Goal: Task Accomplishment & Management: Complete application form

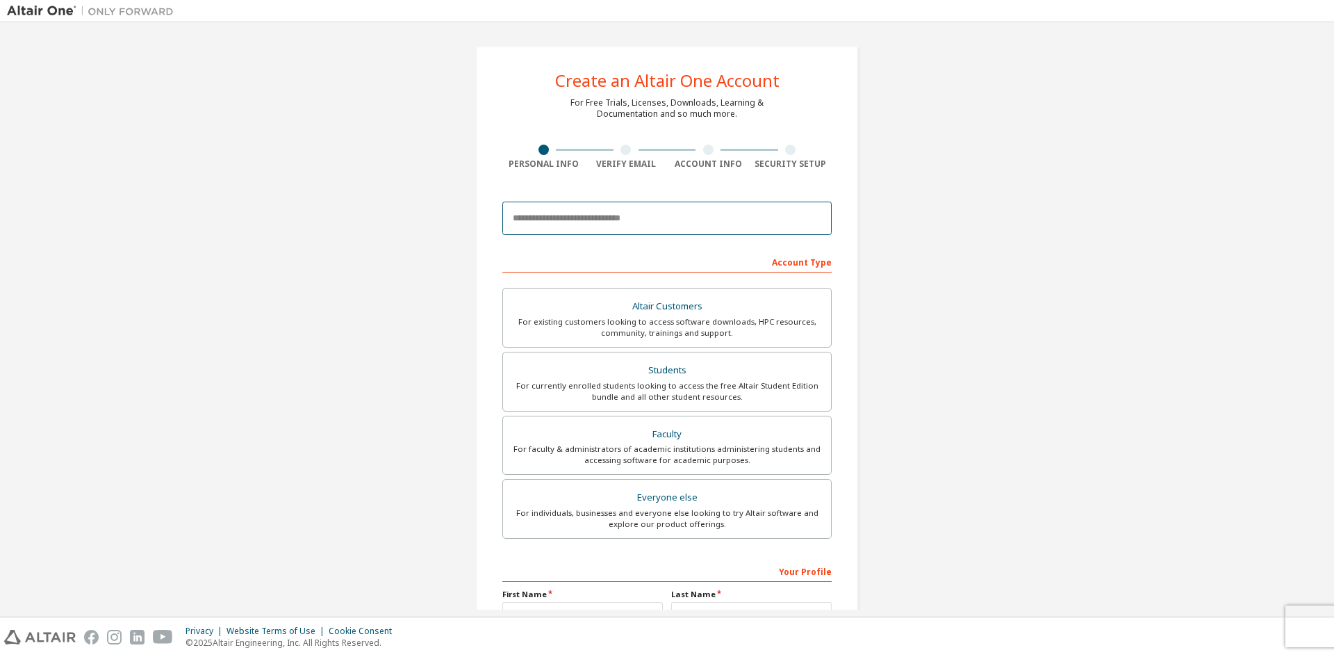
click at [603, 217] on input "email" at bounding box center [666, 218] width 329 height 33
type input "**********"
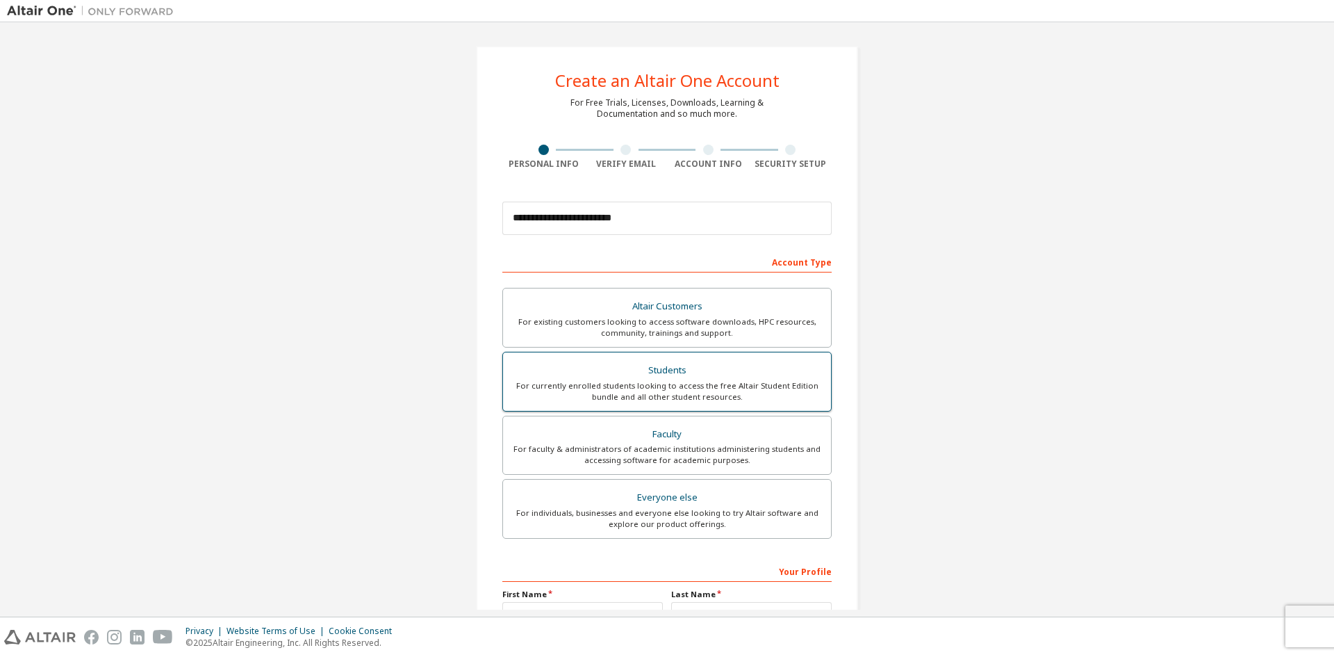
click at [643, 391] on div "For currently enrolled students looking to access the free Altair Student Editi…" at bounding box center [666, 391] width 311 height 22
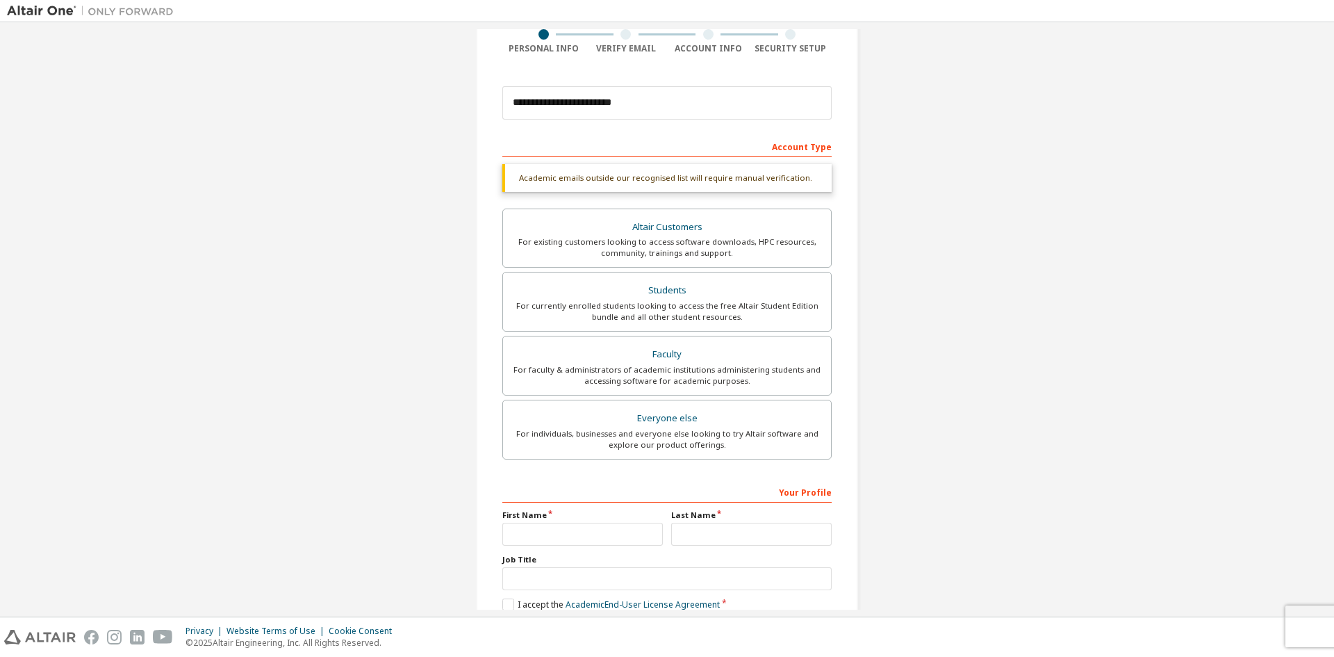
scroll to position [192, 0]
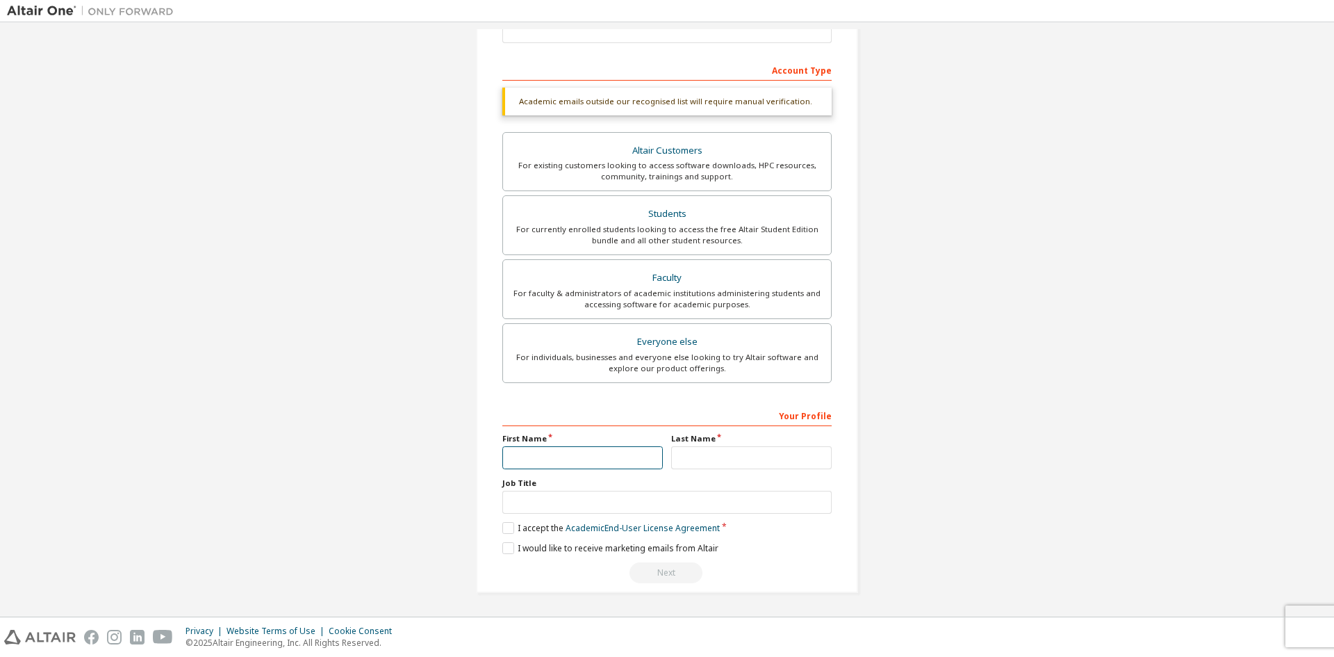
click at [599, 457] on input "text" at bounding box center [582, 457] width 161 height 23
type input "*"
click at [695, 434] on label "Last Name" at bounding box center [751, 438] width 161 height 11
click at [691, 461] on input "text" at bounding box center [751, 457] width 161 height 23
type input "**"
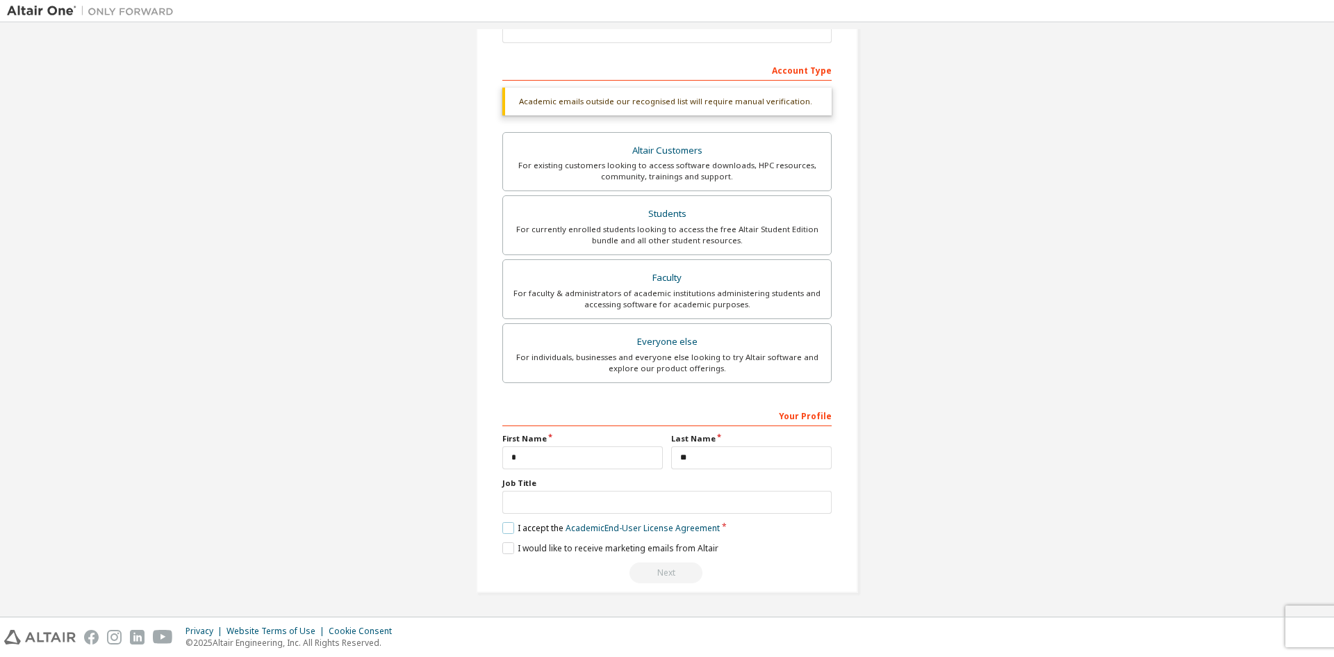
click at [504, 525] on label "I accept the Academic End-User License Agreement" at bounding box center [610, 528] width 217 height 12
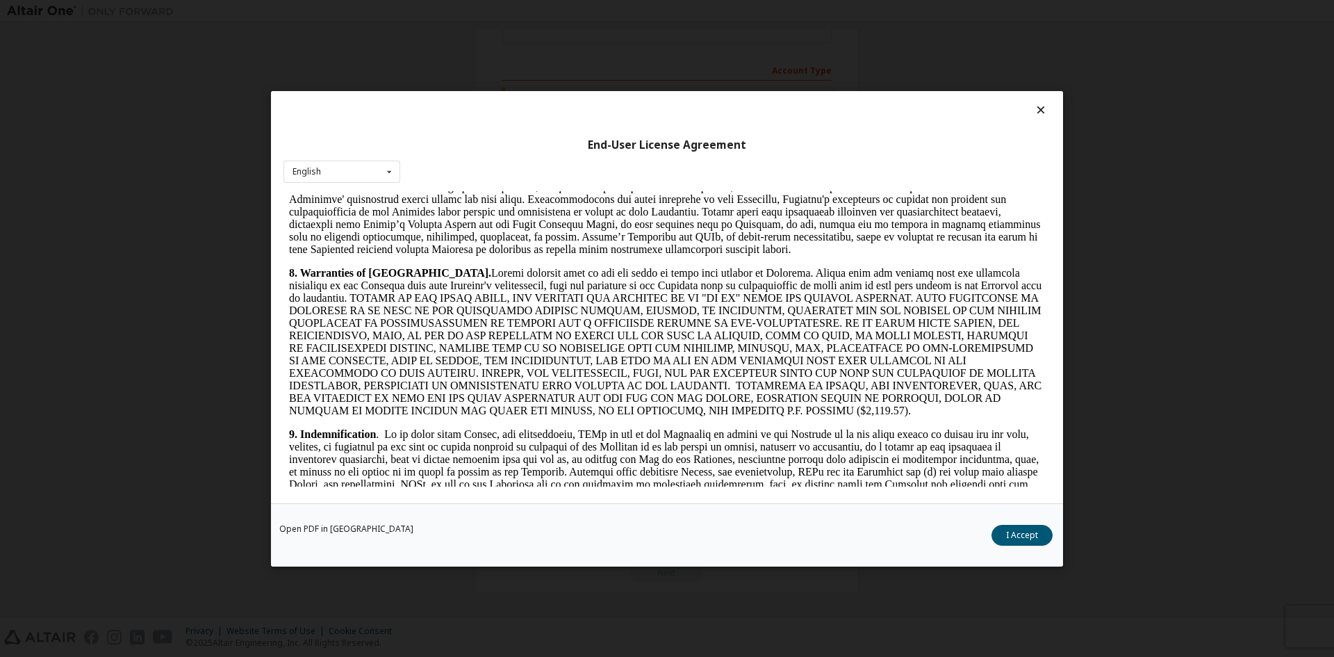
scroll to position [2085, 0]
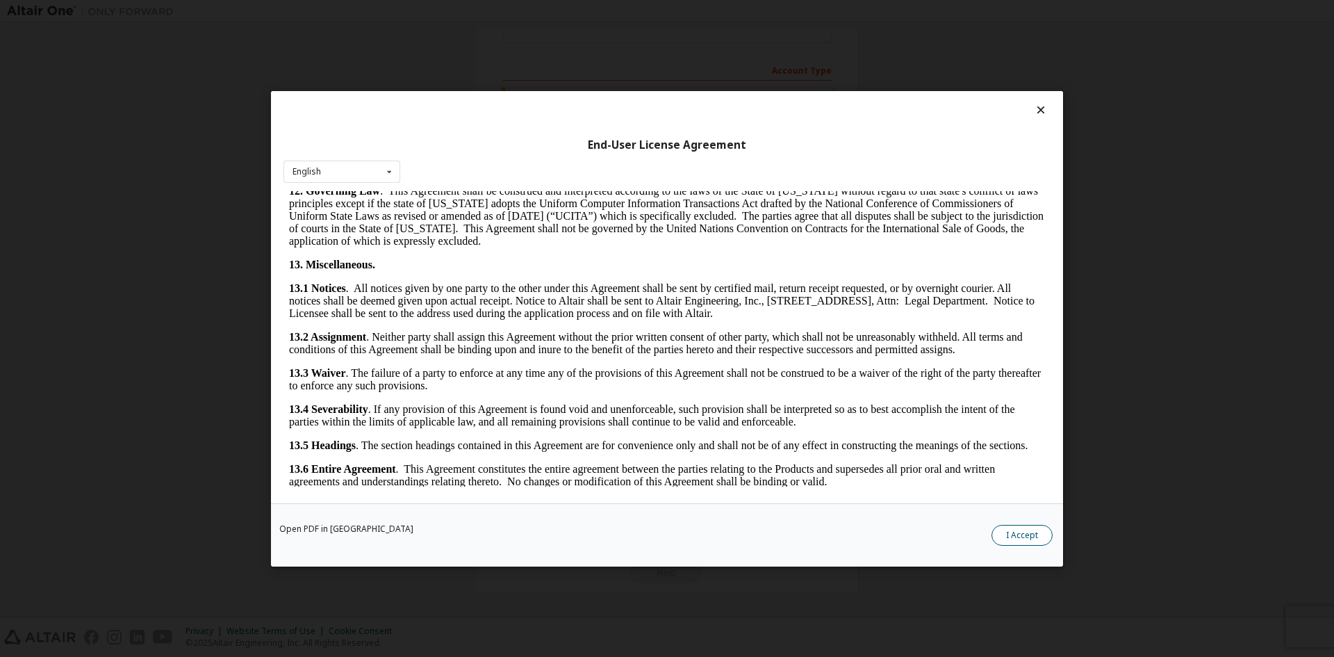
click at [1021, 539] on button "I Accept" at bounding box center [1022, 534] width 61 height 21
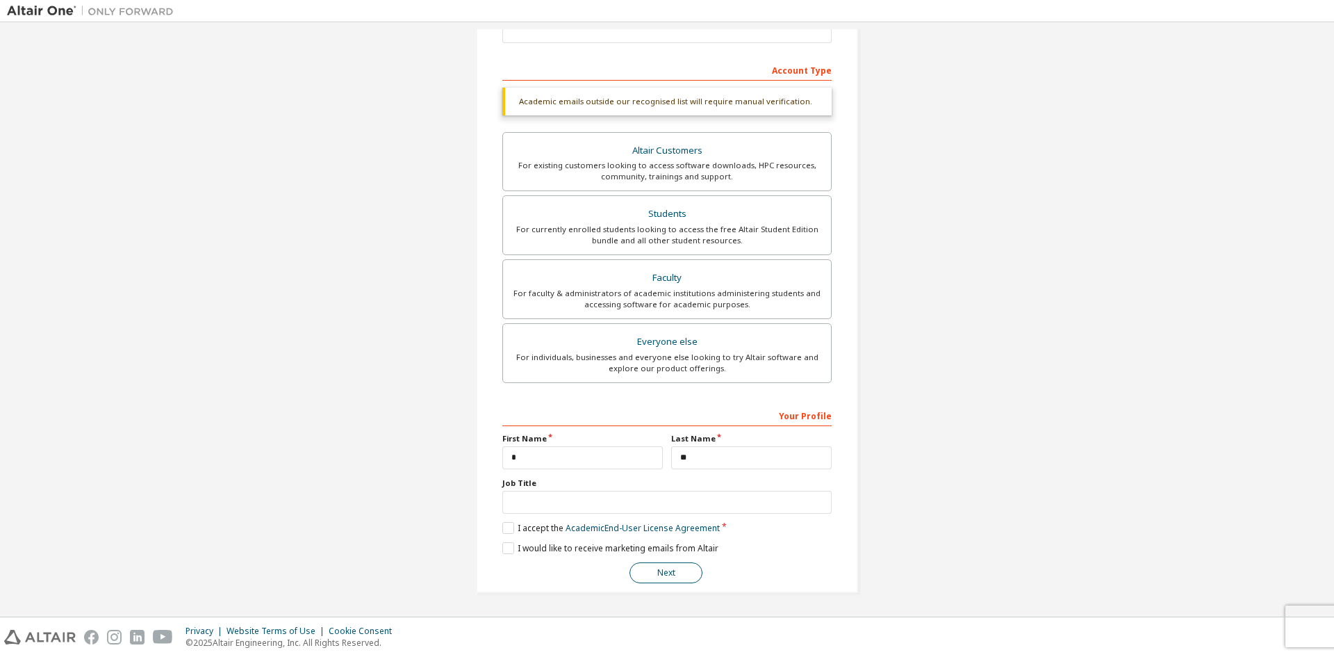
click at [672, 567] on button "Next" at bounding box center [666, 572] width 73 height 21
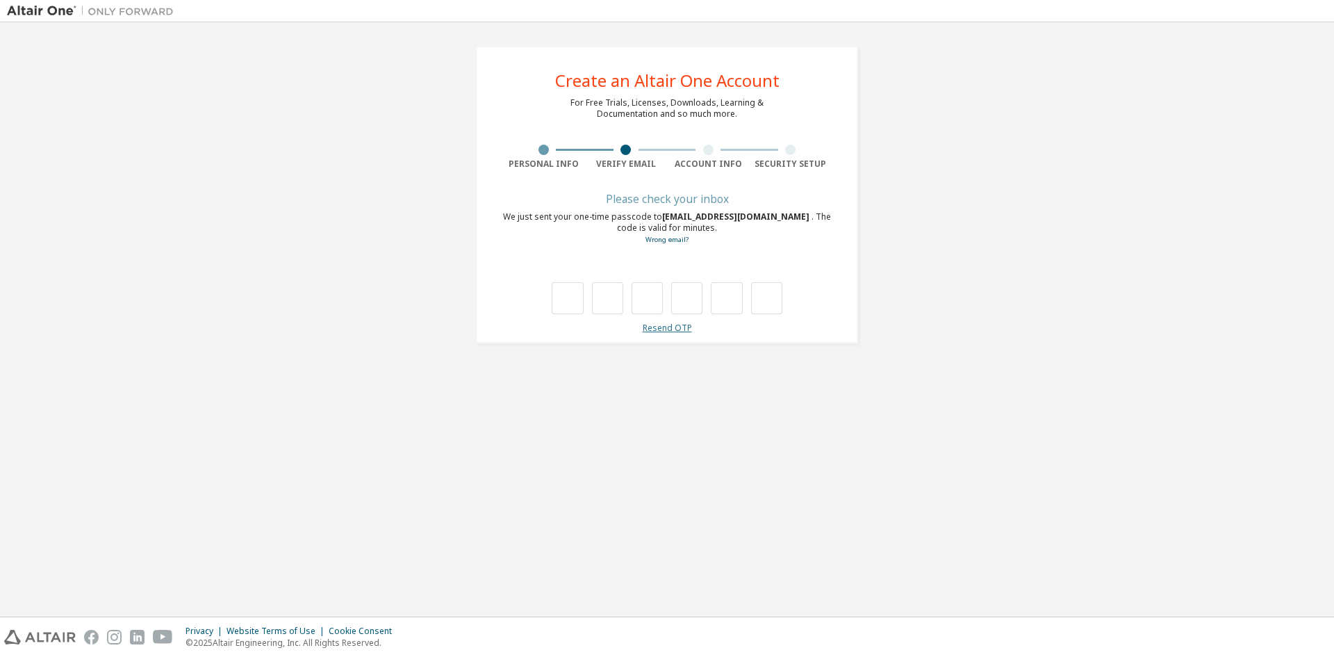
click at [677, 330] on link "Resend OTP" at bounding box center [667, 328] width 49 height 12
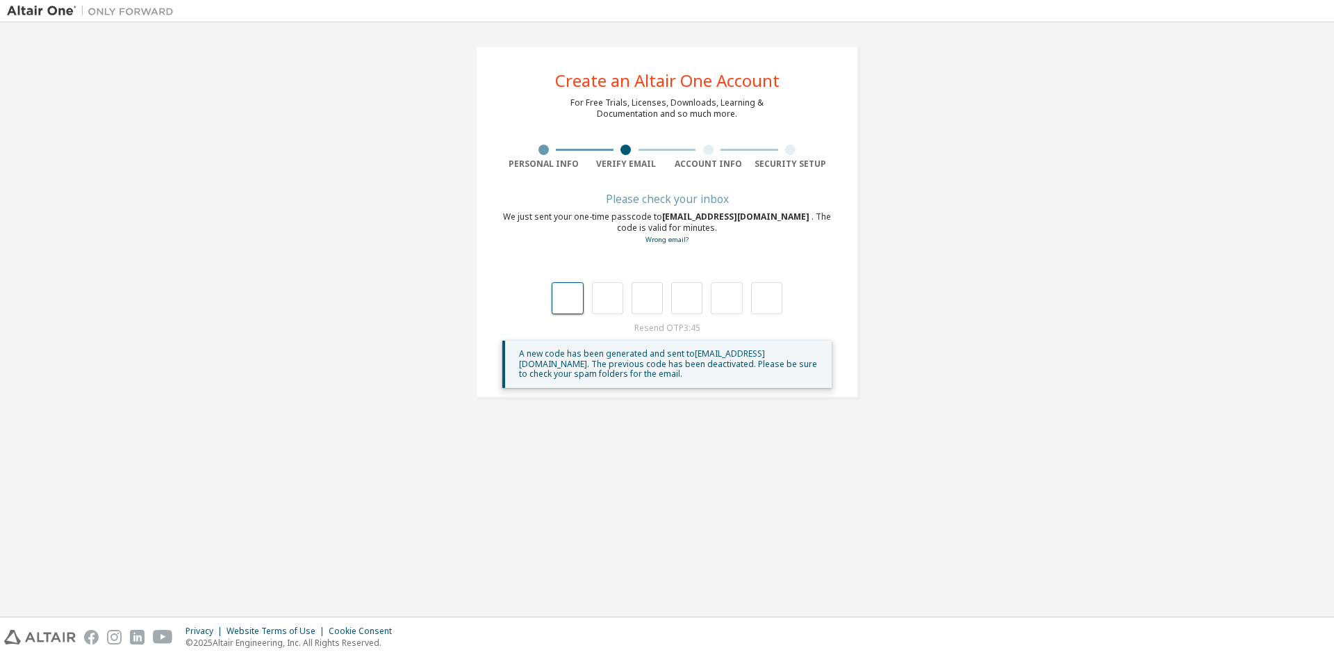
click at [571, 299] on input "text" at bounding box center [567, 298] width 31 height 32
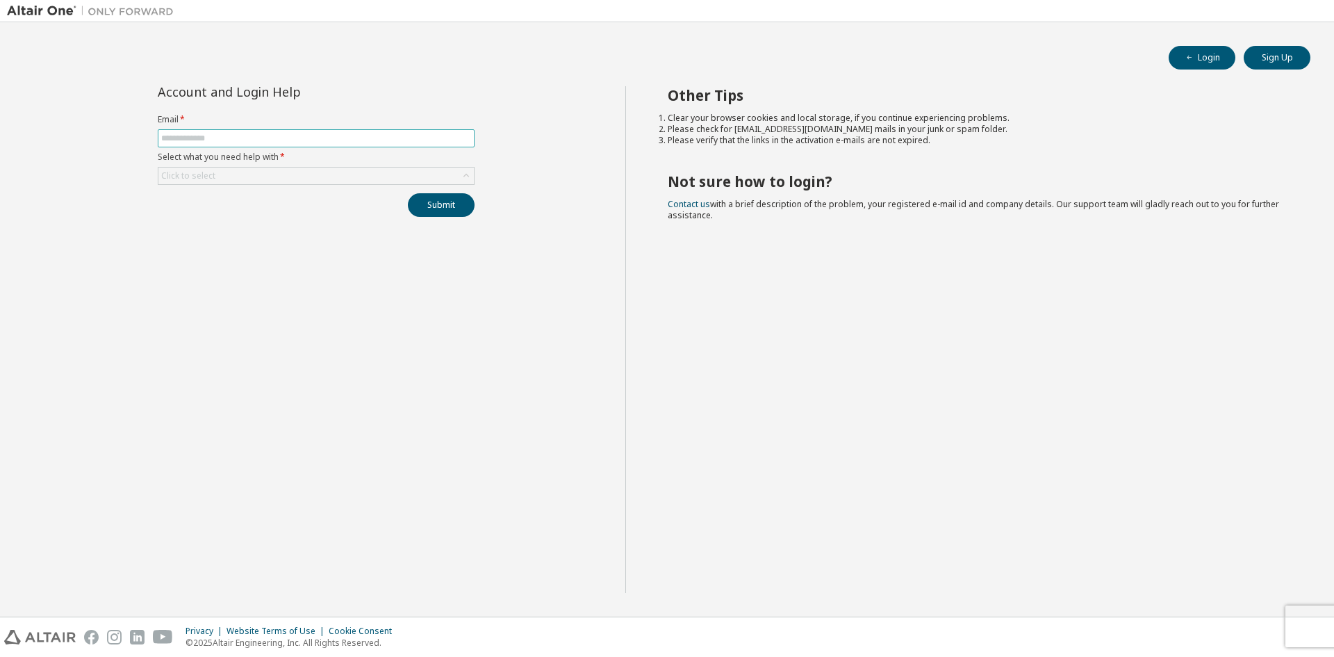
click at [202, 135] on input "text" at bounding box center [316, 138] width 310 height 11
type input "**********"
click at [290, 177] on div "Click to select" at bounding box center [315, 175] width 315 height 17
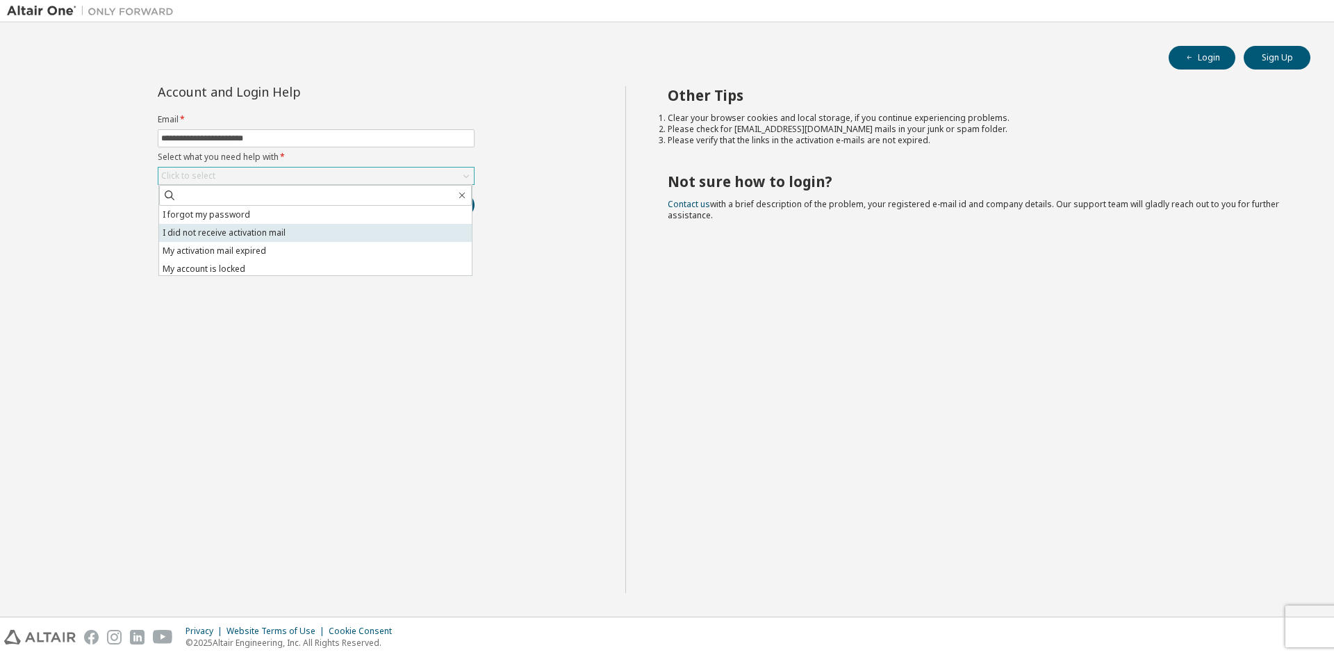
click at [284, 230] on li "I did not receive activation mail" at bounding box center [315, 233] width 313 height 18
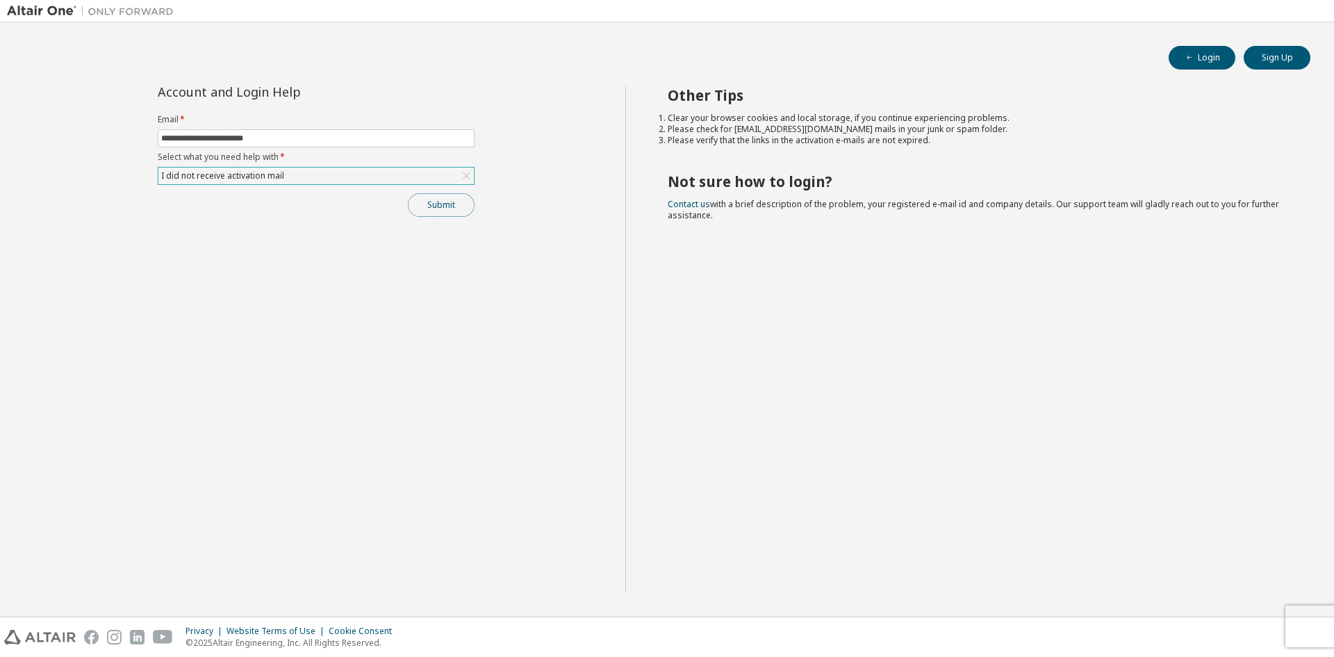
click at [421, 215] on button "Submit" at bounding box center [441, 205] width 67 height 24
click at [438, 205] on button "Submit" at bounding box center [441, 205] width 67 height 24
click at [428, 200] on button "Submit" at bounding box center [441, 205] width 67 height 24
